Goal: Task Accomplishment & Management: Manage account settings

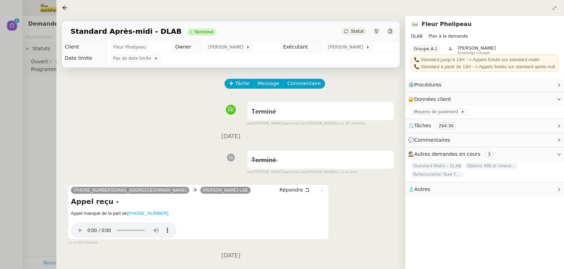
click at [28, 77] on div at bounding box center [282, 134] width 564 height 269
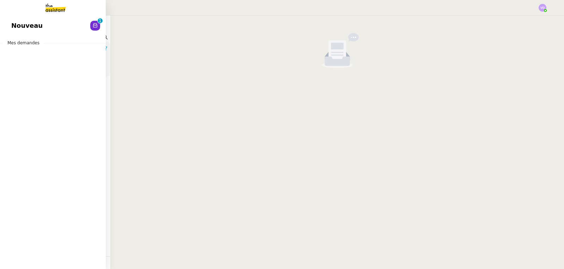
click at [18, 23] on span "Nouveau" at bounding box center [26, 25] width 31 height 11
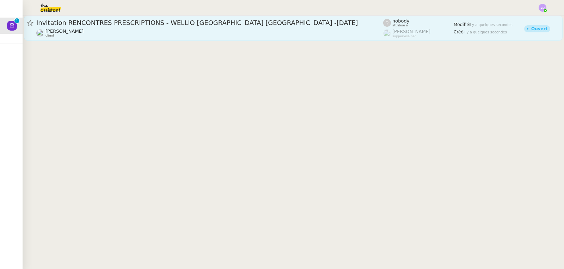
click at [255, 31] on div "[PERSON_NAME] client" at bounding box center [209, 33] width 347 height 9
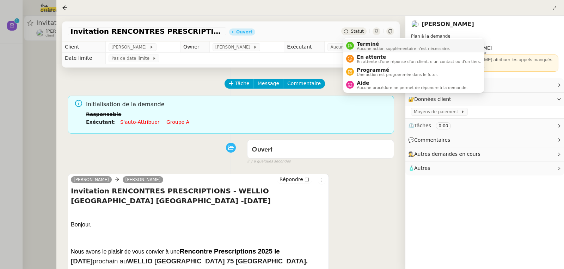
click at [369, 46] on span "Terminé" at bounding box center [402, 44] width 93 height 6
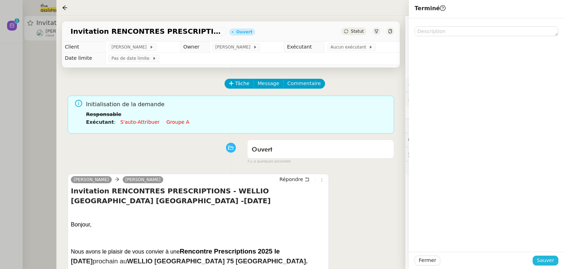
click at [547, 262] on span "Sauver" at bounding box center [544, 261] width 17 height 8
